Goal: Navigation & Orientation: Find specific page/section

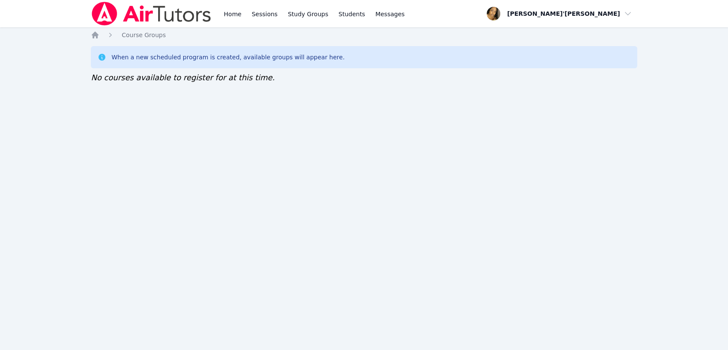
drag, startPoint x: 10, startPoint y: 137, endPoint x: 23, endPoint y: 117, distance: 24.3
click at [10, 137] on div "Home Sessions Study Groups Students Messages Open user menu Lee'Tayna Hostick O…" at bounding box center [364, 175] width 728 height 350
click at [55, 8] on nav "Home Sessions Study Groups Students Messages Open user menu Lee'Tayna Hostick O…" at bounding box center [364, 13] width 728 height 27
